Goal: Task Accomplishment & Management: Complete application form

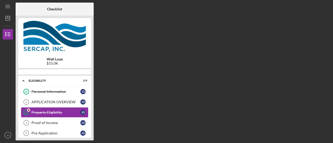
scroll to position [5, 0]
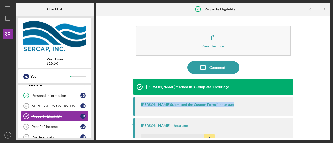
drag, startPoint x: 325, startPoint y: 90, endPoint x: 329, endPoint y: 99, distance: 9.7
click at [329, 99] on div "View the Form Form Icon/Message Comment [PERSON_NAME] Marked this Complete 1 ho…" at bounding box center [213, 78] width 234 height 125
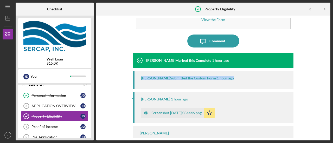
scroll to position [30, 0]
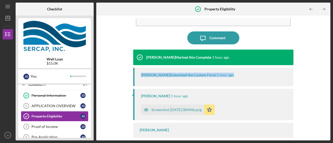
click at [188, 108] on div "Screenshot [DATE] 084446.png" at bounding box center [176, 110] width 50 height 4
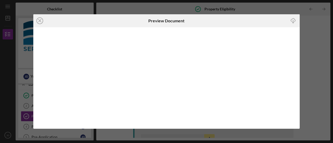
scroll to position [7, 0]
click at [39, 19] on line at bounding box center [39, 20] width 3 height 3
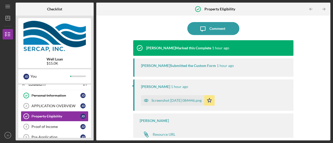
scroll to position [41, 0]
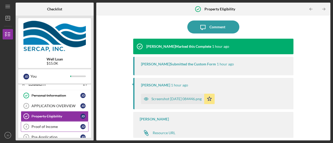
click at [55, 125] on div "Proof of Income" at bounding box center [55, 127] width 49 height 4
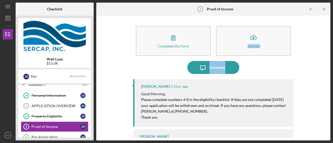
drag, startPoint x: 331, startPoint y: 55, endPoint x: 332, endPoint y: 68, distance: 13.3
click at [332, 68] on div "Icon/Menu Proof of Income 4 Proof of Income Checklist Well Loan $15.0K J D You …" at bounding box center [166, 71] width 333 height 143
click at [325, 74] on div "Complete the Form Form Icon/Upload Upload Icon/Message Comment [PERSON_NAME] 1 …" at bounding box center [213, 78] width 229 height 120
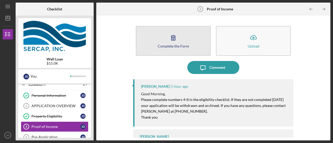
click at [172, 42] on icon "button" at bounding box center [173, 37] width 13 height 13
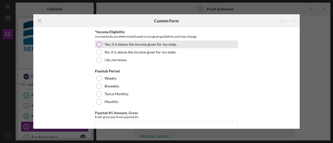
click at [170, 45] on label "Yes, it is below the income given for my state." at bounding box center [140, 44] width 72 height 4
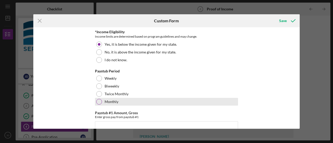
click at [100, 102] on div at bounding box center [99, 102] width 6 height 6
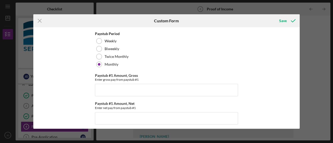
scroll to position [37, 0]
click at [297, 63] on div "*Income Eligibility Income limits are determined based on program guidelines an…" at bounding box center [166, 78] width 266 height 102
click at [298, 63] on div "*Income Eligibility Income limits are determined based on program guidelines an…" at bounding box center [166, 78] width 266 height 102
click at [120, 87] on input "Paystub #1 Amount, Gross" at bounding box center [166, 90] width 143 height 12
type input "$1,500"
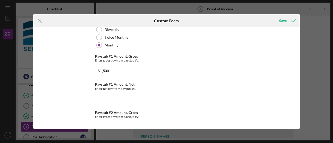
scroll to position [79, 0]
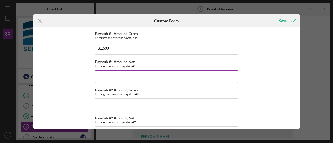
click at [183, 77] on input "Paystub #1 Amount, Net" at bounding box center [166, 76] width 143 height 12
type input "$1,500"
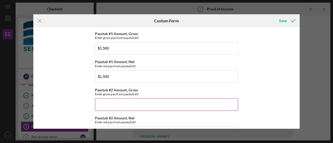
click at [153, 107] on input "Paystub #2 Amount, Gross" at bounding box center [166, 104] width 143 height 12
type input "$1,500"
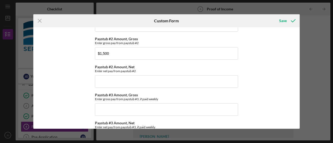
scroll to position [123, 0]
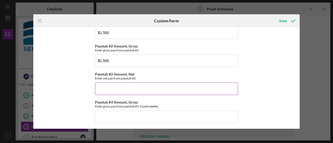
click at [203, 90] on input "Paystub #2 Amount, Net" at bounding box center [166, 89] width 143 height 12
type input "$1,500"
click at [109, 60] on input "$1,500" at bounding box center [166, 61] width 143 height 12
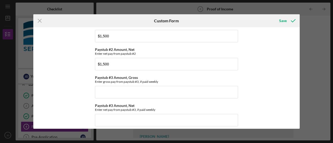
scroll to position [150, 0]
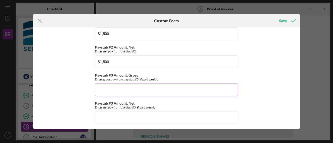
click at [129, 85] on input "Paystub #3 Amount, Gross" at bounding box center [166, 90] width 143 height 12
paste input "$1,500"
type input "$1,500"
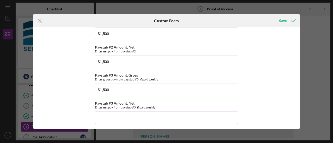
click at [150, 116] on input "Paystub #3 Amount, Net" at bounding box center [166, 118] width 143 height 12
paste input "$1,500"
type input "$1,500"
drag, startPoint x: 298, startPoint y: 88, endPoint x: 296, endPoint y: 106, distance: 18.0
click at [296, 106] on div "*Income Eligibility Income limits are determined based on program guidelines an…" at bounding box center [166, 78] width 266 height 102
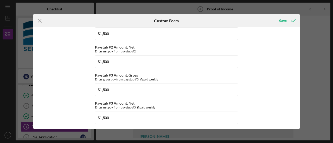
click at [281, 124] on div "*Income Eligibility Income limits are determined based on program guidelines an…" at bounding box center [166, 78] width 266 height 102
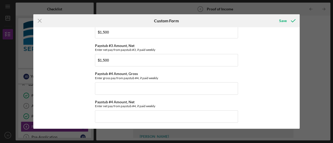
scroll to position [208, 0]
click at [174, 88] on input "Paystub #4 Amount, Gross" at bounding box center [166, 88] width 143 height 12
paste input "$1,500"
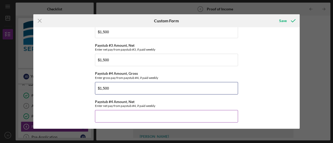
type input "$1,500"
click at [137, 117] on input "Paystub #4 Amount, Net" at bounding box center [166, 116] width 143 height 12
paste input "$1,500"
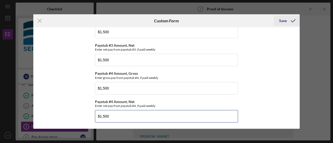
type input "$1,500"
click at [285, 18] on div "Save" at bounding box center [283, 21] width 8 height 10
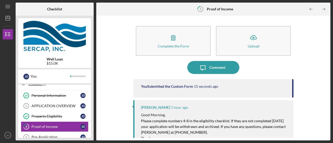
click at [38, 86] on div "Eligibility" at bounding box center [57, 84] width 56 height 3
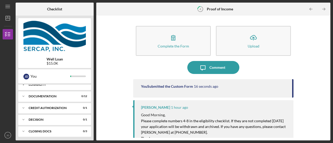
click at [38, 86] on div "Eligibility" at bounding box center [57, 84] width 56 height 3
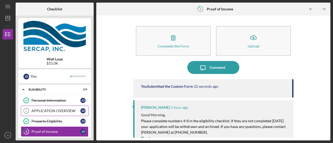
click at [48, 112] on div "APPLICATION OVERVIEW" at bounding box center [55, 111] width 49 height 4
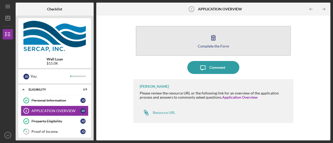
click at [207, 41] on icon "button" at bounding box center [213, 37] width 13 height 13
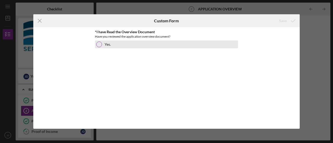
click at [96, 44] on div at bounding box center [99, 45] width 6 height 6
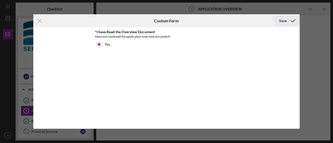
click at [288, 20] on icon "submit" at bounding box center [292, 20] width 13 height 13
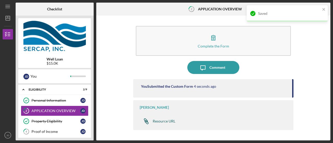
click at [170, 121] on div "Resource URL" at bounding box center [164, 121] width 23 height 4
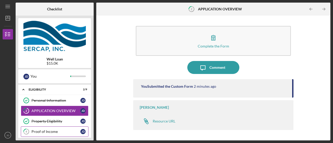
click at [54, 132] on div "Proof of Income" at bounding box center [55, 132] width 49 height 4
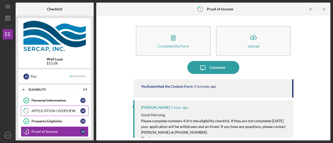
click at [59, 111] on div "APPLICATION OVERVIEW" at bounding box center [55, 111] width 49 height 4
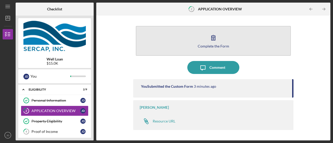
click at [216, 37] on icon "button" at bounding box center [213, 37] width 13 height 13
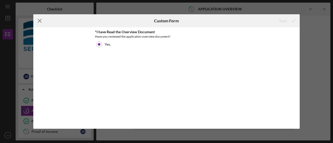
click at [38, 24] on icon "Icon/Menu Close" at bounding box center [39, 20] width 13 height 13
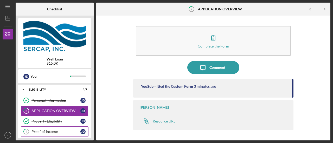
click at [38, 130] on div "Proof of Income" at bounding box center [55, 132] width 49 height 4
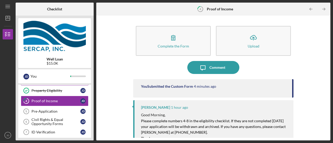
scroll to position [31, 0]
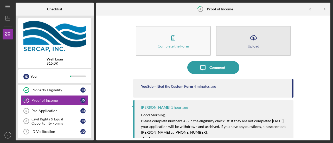
click at [249, 39] on icon "Icon/Upload" at bounding box center [253, 37] width 13 height 13
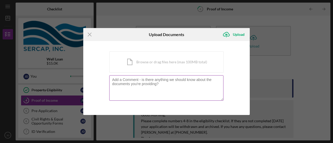
click at [129, 85] on textarea at bounding box center [166, 87] width 114 height 25
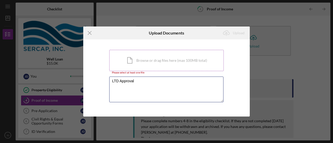
type textarea "LTD Approval"
click at [133, 58] on div "Icon/Document Browse or drag files here (max 100MB total) Tap to choose files o…" at bounding box center [166, 60] width 114 height 21
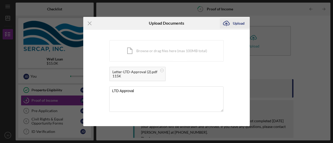
click at [240, 23] on div "Upload" at bounding box center [239, 23] width 12 height 10
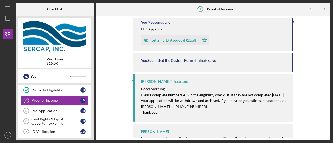
scroll to position [77, 0]
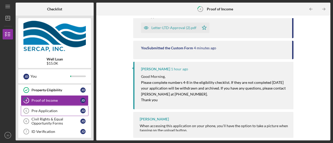
click at [49, 109] on div "Pre-Application" at bounding box center [55, 111] width 49 height 4
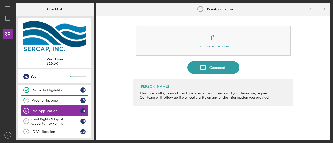
click at [49, 102] on div "Proof of Income" at bounding box center [55, 100] width 49 height 4
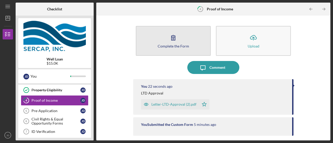
click at [180, 43] on button "Complete the Form Form" at bounding box center [173, 41] width 75 height 30
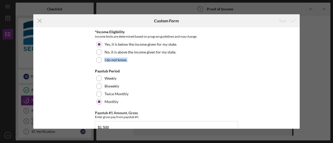
drag, startPoint x: 297, startPoint y: 51, endPoint x: 298, endPoint y: 58, distance: 7.0
click at [298, 58] on div "*Income Eligibility Income limits are determined based on program guidelines an…" at bounding box center [166, 78] width 266 height 102
click at [42, 22] on icon "Icon/Menu Close" at bounding box center [39, 20] width 13 height 13
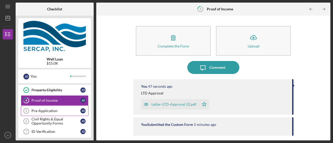
click at [51, 111] on div "Pre-Application" at bounding box center [55, 111] width 49 height 4
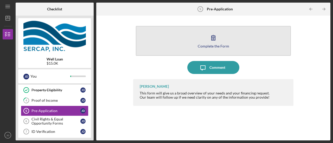
click at [216, 38] on icon "button" at bounding box center [213, 37] width 13 height 13
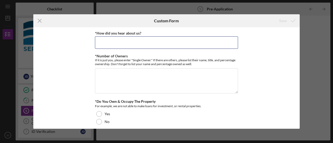
click at [216, 38] on input "*How did you hear about us?" at bounding box center [166, 42] width 143 height 12
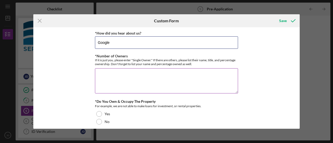
type input "Google"
click at [181, 79] on textarea "*Number of Owners" at bounding box center [166, 80] width 143 height 25
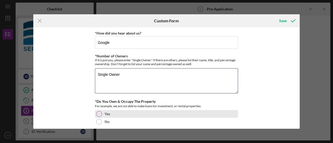
type textarea "Single Owner"
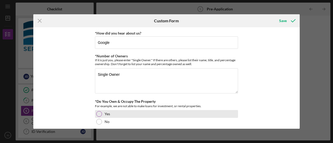
click at [98, 113] on div at bounding box center [99, 114] width 6 height 6
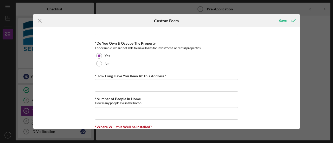
scroll to position [66, 0]
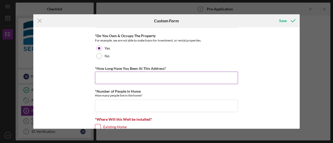
click at [205, 78] on input "*How Long Have You Been At This Address?" at bounding box center [166, 78] width 143 height 12
type input "3 years"
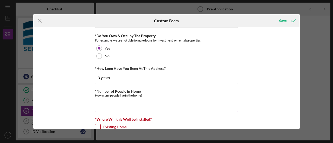
click at [182, 103] on input "*Number of People in Home" at bounding box center [166, 106] width 143 height 12
type input "1"
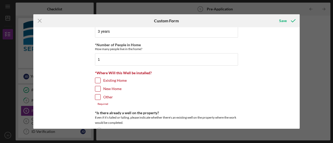
scroll to position [117, 0]
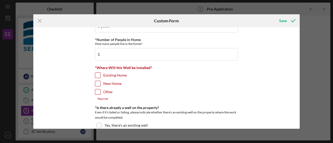
click at [97, 75] on input "Existing Home" at bounding box center [97, 75] width 5 height 5
checkbox input "true"
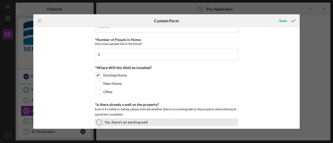
click at [100, 122] on div at bounding box center [99, 123] width 6 height 6
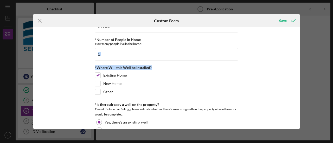
drag, startPoint x: 298, startPoint y: 54, endPoint x: 297, endPoint y: 65, distance: 11.4
click at [297, 65] on div "*How did you hear about us? Google *Number of Owners If it is just you, please …" at bounding box center [166, 78] width 266 height 102
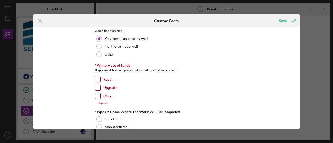
scroll to position [202, 0]
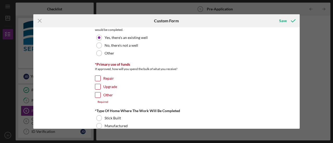
click at [97, 86] on input "Upgrade" at bounding box center [97, 86] width 5 height 5
checkbox input "true"
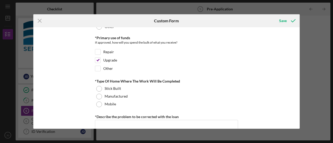
scroll to position [237, 0]
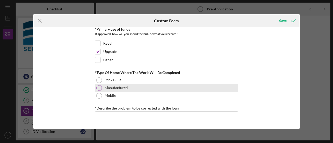
click at [100, 85] on div at bounding box center [99, 88] width 6 height 6
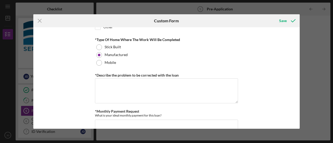
scroll to position [279, 0]
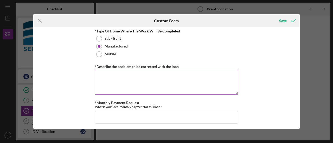
click at [137, 80] on textarea "*Describe the problem to be corrected with the loan" at bounding box center [166, 82] width 143 height 25
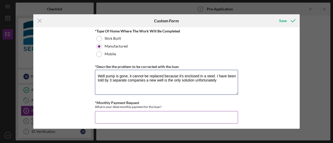
type textarea "Well pump is gone, it cannot be replaced because it's enclosed in a steel. I ha…"
click at [176, 114] on input "*Monthly Payment Request" at bounding box center [166, 117] width 143 height 12
type input "100-150"
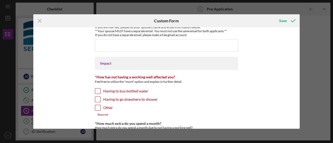
scroll to position [388, 0]
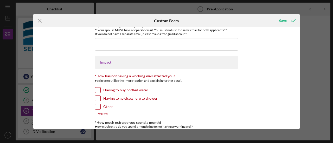
click at [96, 88] on input "Having to buy bottled water" at bounding box center [97, 90] width 5 height 5
checkbox input "true"
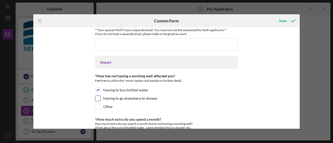
click at [98, 96] on input "Having to go elsewhere to shower" at bounding box center [97, 98] width 5 height 5
checkbox input "true"
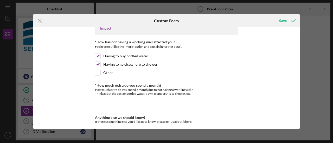
scroll to position [433, 0]
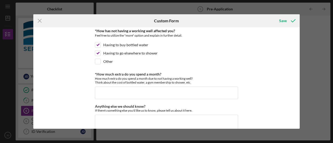
click at [298, 109] on div "*How did you hear about us? Google *Number of Owners If it is just you, please …" at bounding box center [166, 78] width 266 height 102
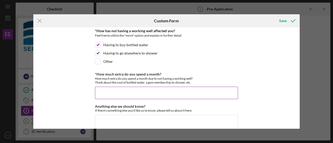
click at [141, 87] on input "*How much extra do you spend a month?" at bounding box center [166, 93] width 143 height 12
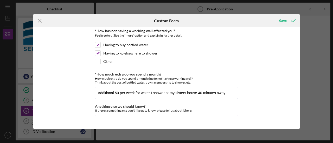
type input "Additional 50 per week for water I shower at my sisters house 40 minutes away"
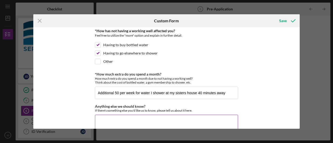
click at [158, 119] on textarea "Anything else we should know?" at bounding box center [166, 127] width 143 height 25
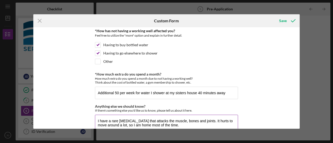
click at [153, 119] on textarea "I have a rare [MEDICAL_DATA] that attacks the muscle, bones and joints. It hurt…" at bounding box center [166, 127] width 143 height 25
click at [192, 116] on textarea "I have a rare [MEDICAL_DATA] [MEDICAL_DATA] that attacks the muscle, bones and …" at bounding box center [166, 127] width 143 height 25
type textarea "I have a rare [MEDICAL_DATA] [MEDICAL_DATA] that attacks and destroys the muscl…"
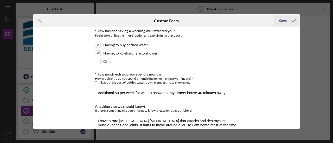
click at [290, 19] on icon "submit" at bounding box center [292, 20] width 13 height 13
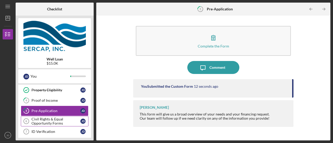
click at [60, 119] on div "Civil Rights & Equal Opportunity Forms" at bounding box center [55, 121] width 49 height 8
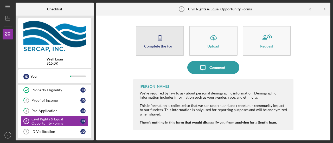
click at [171, 52] on button "Complete the Form Form" at bounding box center [160, 41] width 48 height 30
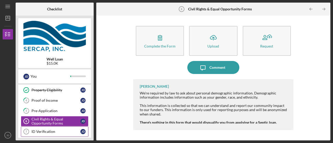
click at [52, 132] on div "ID Verification" at bounding box center [55, 132] width 49 height 4
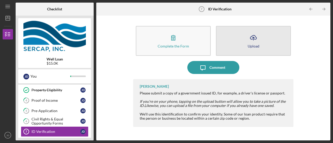
click at [262, 44] on button "Icon/Upload Upload" at bounding box center [253, 41] width 75 height 30
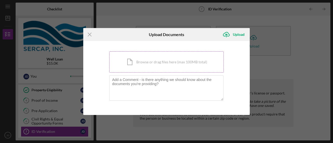
click at [170, 64] on div "Icon/Document Browse or drag files here (max 100MB total) Tap to choose files o…" at bounding box center [166, 61] width 114 height 21
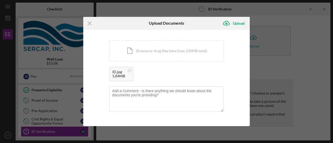
click at [121, 73] on div "ID.jpg" at bounding box center [118, 72] width 13 height 4
click at [239, 23] on div "Upload" at bounding box center [239, 23] width 12 height 10
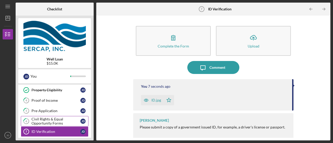
scroll to position [1, 0]
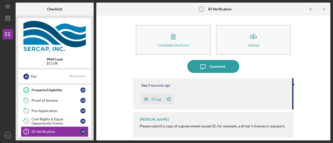
click at [46, 138] on div "Personal Demographics & Information" at bounding box center [55, 142] width 49 height 8
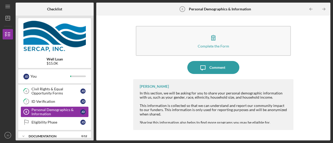
scroll to position [62, 0]
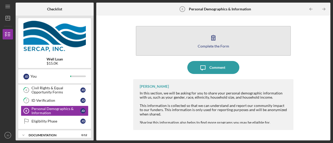
click at [215, 35] on icon "button" at bounding box center [213, 37] width 13 height 13
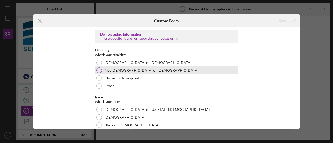
click at [120, 71] on label "Not [DEMOGRAPHIC_DATA] or [DEMOGRAPHIC_DATA]" at bounding box center [151, 70] width 94 height 4
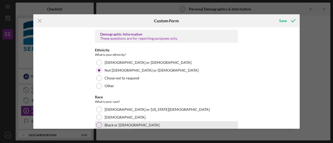
click at [144, 125] on label "Black or [DEMOGRAPHIC_DATA]" at bounding box center [131, 125] width 55 height 4
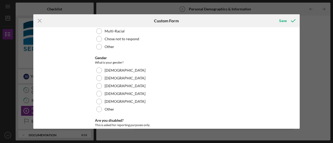
scroll to position [124, 0]
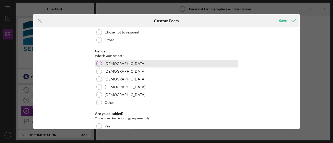
click at [119, 67] on div "[DEMOGRAPHIC_DATA]" at bounding box center [166, 64] width 143 height 8
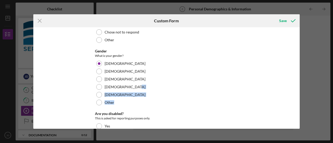
drag, startPoint x: 297, startPoint y: 91, endPoint x: 298, endPoint y: 102, distance: 11.0
click at [298, 102] on div "Demographic Information These questions are for reporting purposes only. Ethnic…" at bounding box center [166, 78] width 266 height 102
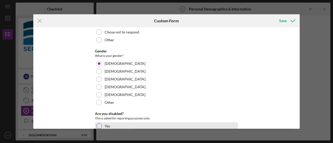
click at [98, 124] on div at bounding box center [99, 126] width 6 height 6
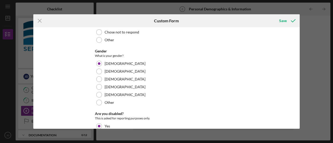
click at [298, 111] on div "Demographic Information These questions are for reporting purposes only. Ethnic…" at bounding box center [166, 78] width 266 height 102
click at [298, 113] on div "Demographic Information These questions are for reporting purposes only. Ethnic…" at bounding box center [166, 78] width 266 height 102
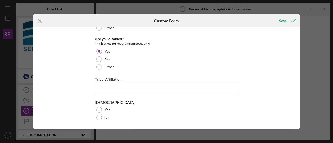
click at [253, 91] on div "Demographic Information These questions are for reporting purposes only. Ethnic…" at bounding box center [166, 78] width 266 height 102
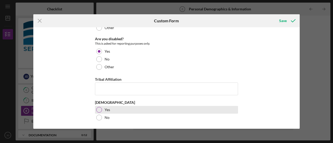
click at [98, 110] on div at bounding box center [99, 110] width 6 height 6
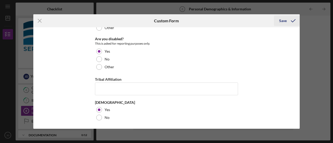
click at [292, 21] on icon "submit" at bounding box center [292, 20] width 13 height 13
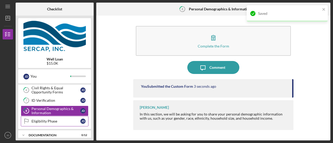
click at [46, 121] on div "Eligibility Phase" at bounding box center [55, 121] width 49 height 4
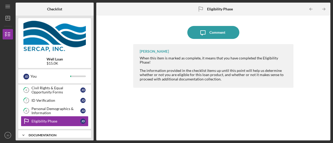
click at [57, 134] on div "Documentation" at bounding box center [57, 135] width 56 height 3
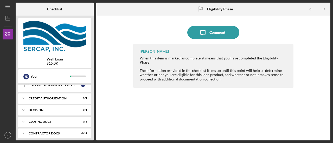
scroll to position [239, 0]
click at [49, 96] on div "Icon/Expander CREDIT AUTHORIZATION 0 / 1" at bounding box center [54, 98] width 73 height 10
click at [49, 96] on div "Icon/Expander CREDIT AUTHORIZATION 0 / 1" at bounding box center [54, 98] width 73 height 11
click at [47, 104] on div "Icon/Expander Decision 0 / 1" at bounding box center [54, 109] width 73 height 10
click at [47, 104] on div "Icon/Expander Decision 0 / 1" at bounding box center [54, 109] width 73 height 11
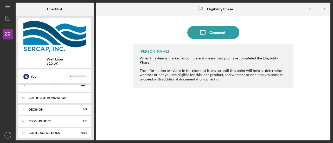
click at [54, 96] on div "CREDIT AUTHORIZATION" at bounding box center [57, 97] width 56 height 3
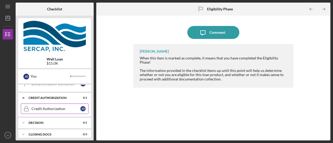
click at [51, 107] on div "Credit Authorization" at bounding box center [55, 109] width 49 height 4
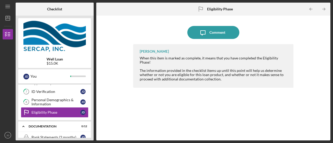
scroll to position [71, 0]
click at [51, 109] on link "Eligibility Phase Eligibility Phase [PERSON_NAME]" at bounding box center [55, 113] width 68 height 10
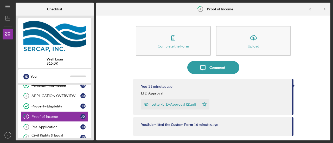
scroll to position [15, 0]
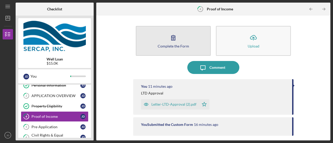
click at [170, 36] on icon "button" at bounding box center [173, 37] width 13 height 13
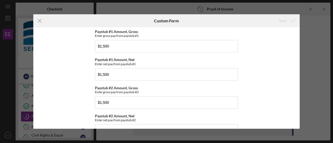
scroll to position [81, 0]
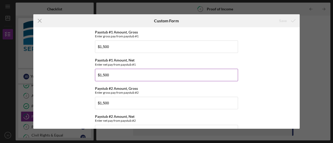
click at [159, 76] on input "$1,500" at bounding box center [166, 75] width 143 height 12
type input "$1,000"
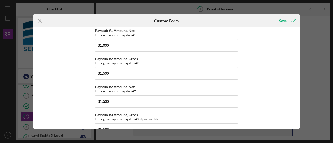
scroll to position [116, 0]
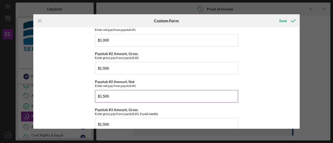
click at [104, 95] on input "$1,500" at bounding box center [166, 96] width 143 height 12
click at [106, 96] on input "$1,000" at bounding box center [166, 96] width 143 height 12
type input "$1,090"
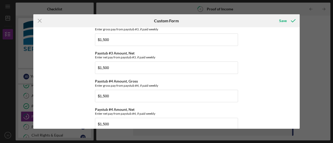
scroll to position [205, 0]
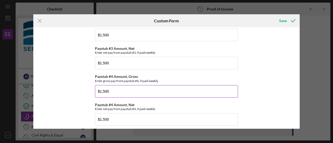
click at [111, 91] on input "$1,500" at bounding box center [166, 91] width 143 height 12
type input "$1,500"
drag, startPoint x: 327, startPoint y: 76, endPoint x: 324, endPoint y: 77, distance: 2.8
click at [327, 76] on div "Icon/Menu Close Custom Form Save *Income Eligibility Income limits are determin…" at bounding box center [166, 71] width 333 height 143
click at [324, 77] on div "Icon/Menu Close Custom Form Save *Income Eligibility Income limits are determin…" at bounding box center [166, 71] width 333 height 143
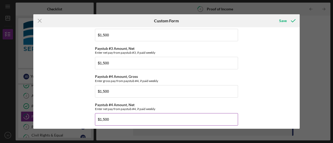
click at [150, 116] on input "$1,500" at bounding box center [166, 119] width 143 height 12
type input "$1,079"
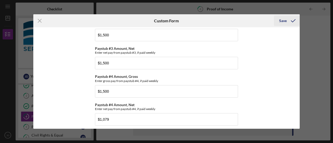
click at [283, 20] on div "Save" at bounding box center [283, 21] width 8 height 10
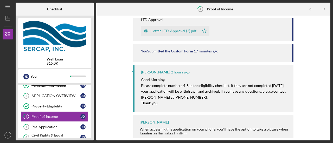
scroll to position [98, 0]
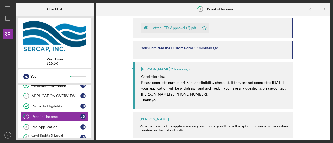
click at [332, 115] on div "Icon/Menu 4 Proof of Income Checklist Well Loan $15.0K J D You Icon/Expander El…" at bounding box center [166, 71] width 333 height 143
click at [71, 96] on div "APPLICATION OVERVIEW" at bounding box center [55, 96] width 49 height 4
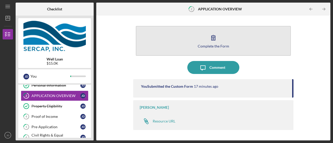
click at [222, 40] on button "Complete the Form Form" at bounding box center [213, 41] width 155 height 30
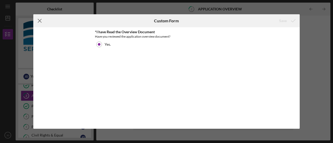
click at [38, 21] on icon "Icon/Menu Close" at bounding box center [39, 20] width 13 height 13
